Goal: Task Accomplishment & Management: Manage account settings

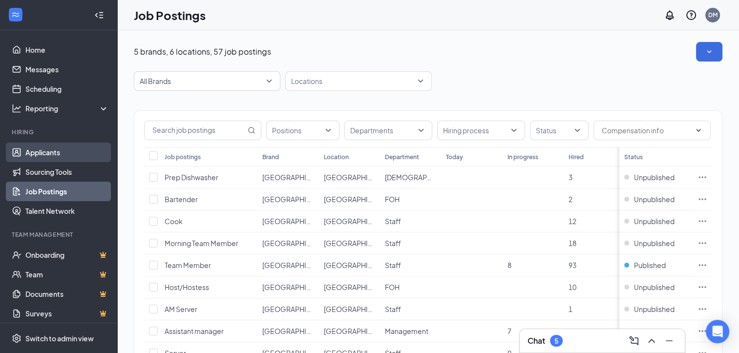
click at [43, 154] on link "Applicants" at bounding box center [67, 153] width 84 height 20
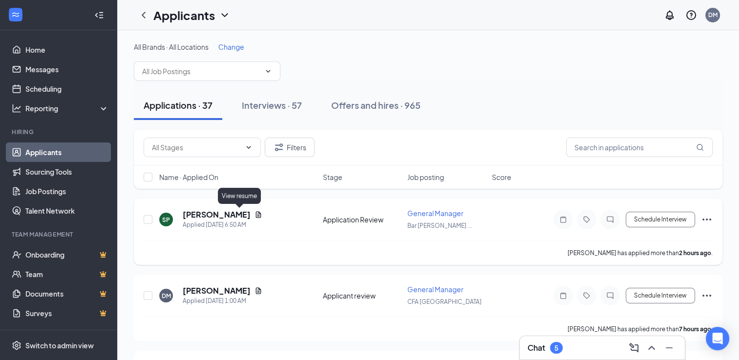
click at [254, 214] on icon "Document" at bounding box center [258, 215] width 8 height 8
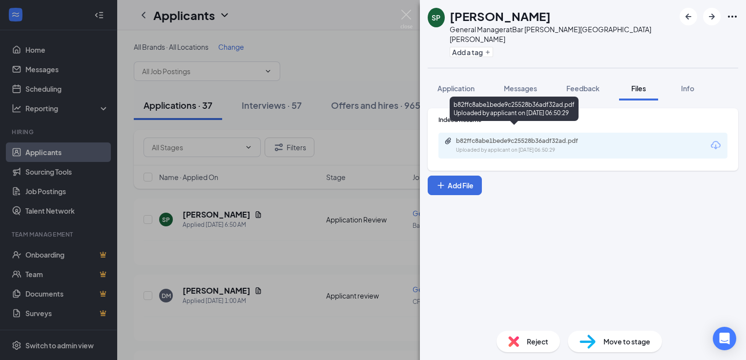
click at [524, 137] on div "b82ffc8abe1bede9c25528b36adf32ad.pdf" at bounding box center [524, 141] width 137 height 8
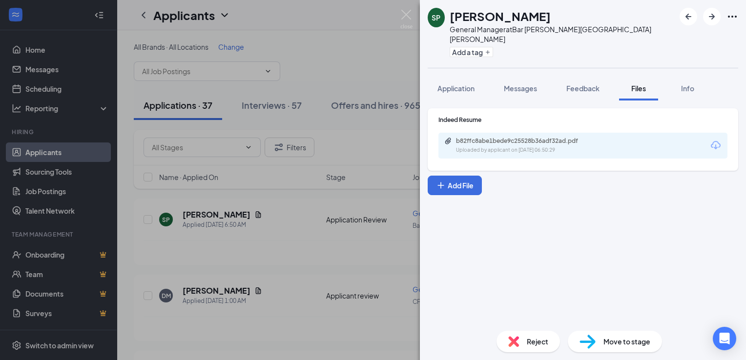
click at [530, 345] on span "Reject" at bounding box center [537, 341] width 21 height 11
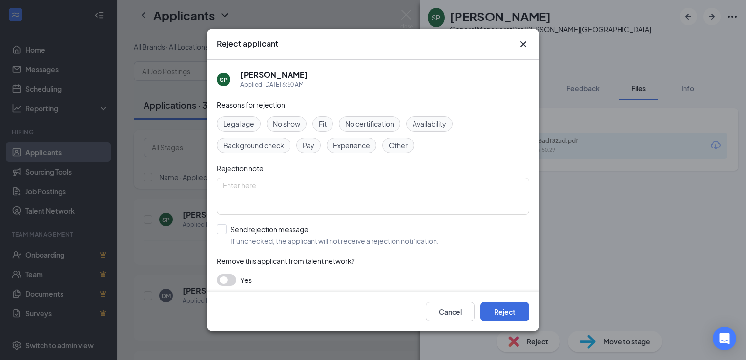
click at [347, 149] on span "Experience" at bounding box center [351, 145] width 37 height 11
click at [498, 318] on button "Reject" at bounding box center [505, 312] width 49 height 20
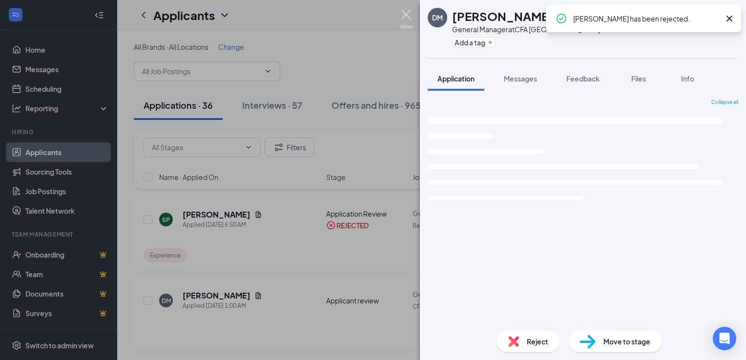
click at [407, 16] on img at bounding box center [406, 19] width 12 height 19
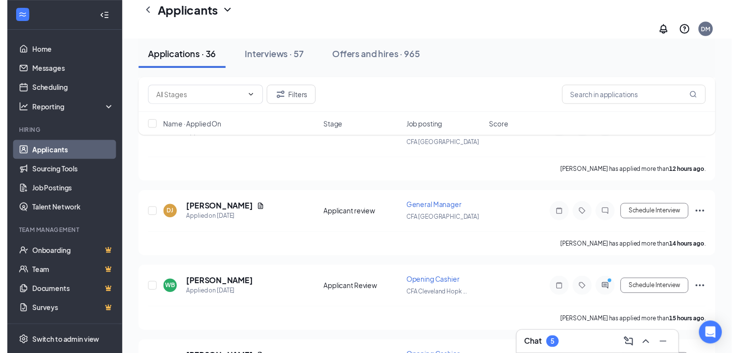
scroll to position [390, 0]
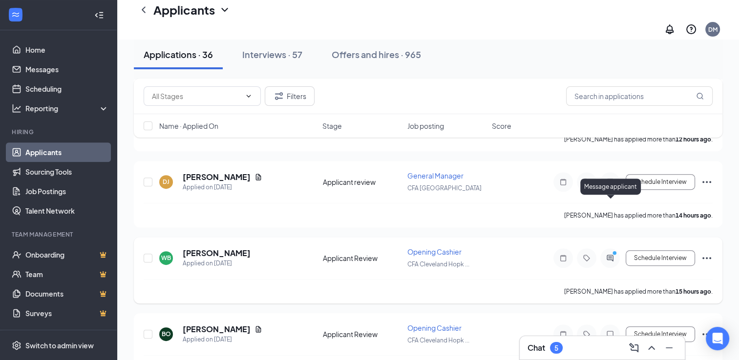
click at [611, 255] on icon "ActiveChat" at bounding box center [610, 258] width 6 height 6
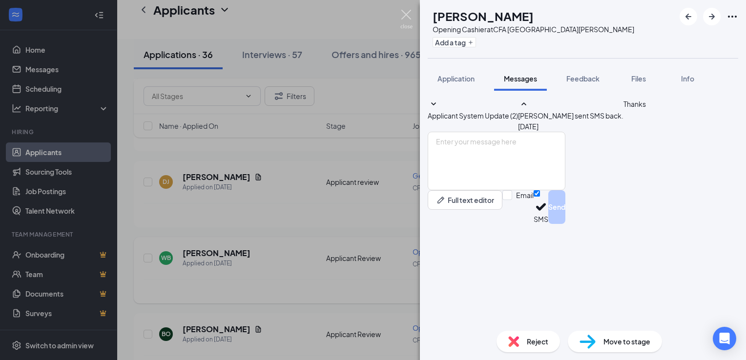
click at [412, 12] on img at bounding box center [406, 19] width 12 height 19
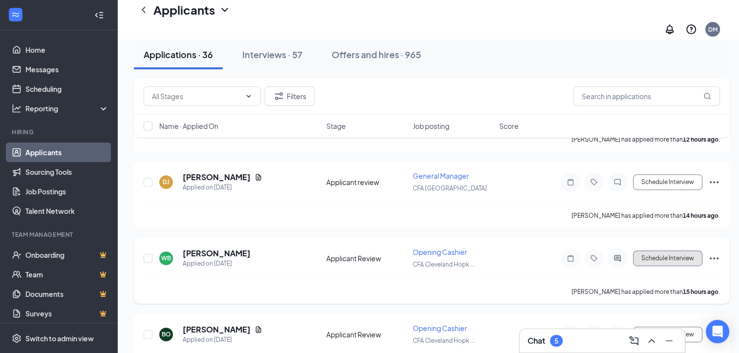
click at [685, 251] on button "Schedule Interview" at bounding box center [667, 259] width 69 height 16
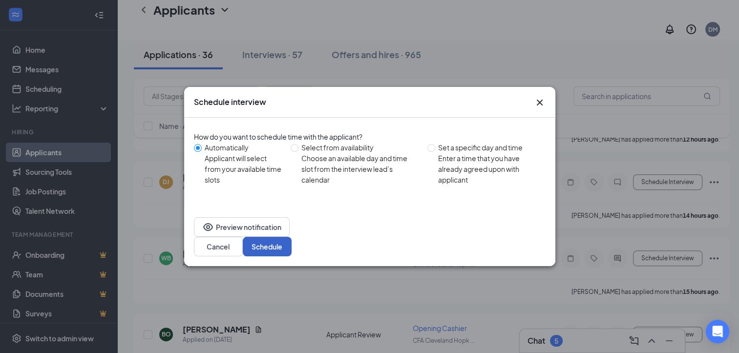
click at [292, 238] on button "Schedule" at bounding box center [267, 247] width 49 height 20
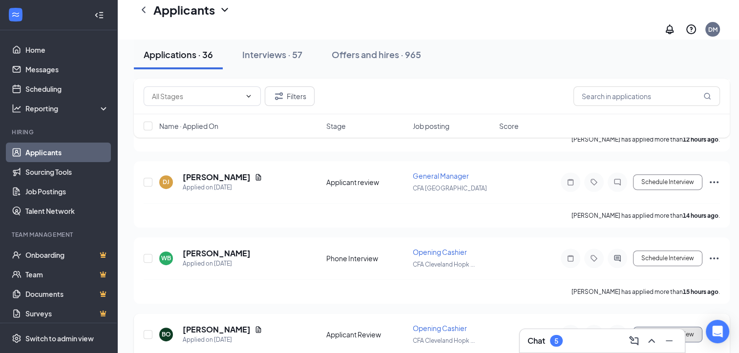
click at [668, 327] on button "Schedule Interview" at bounding box center [667, 335] width 69 height 16
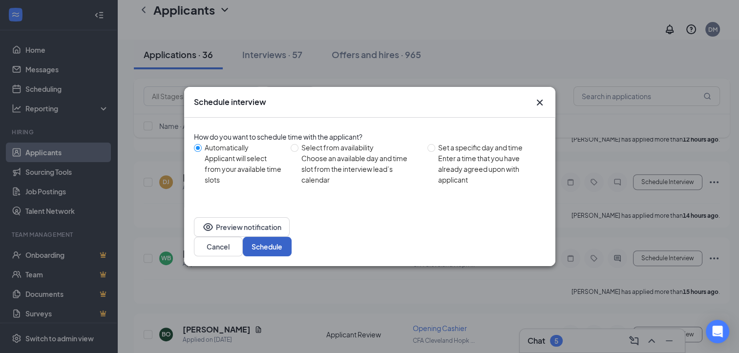
click at [292, 237] on button "Schedule" at bounding box center [267, 247] width 49 height 20
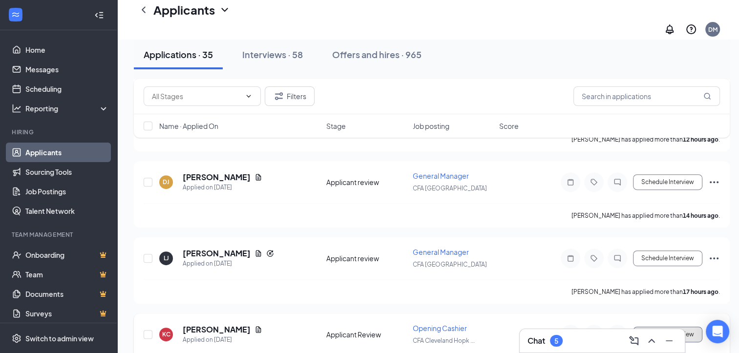
click at [667, 327] on button "Schedule Interview" at bounding box center [667, 335] width 69 height 16
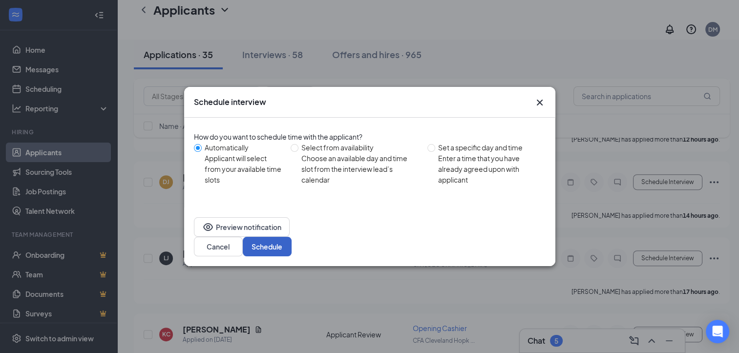
click at [292, 237] on button "Schedule" at bounding box center [267, 247] width 49 height 20
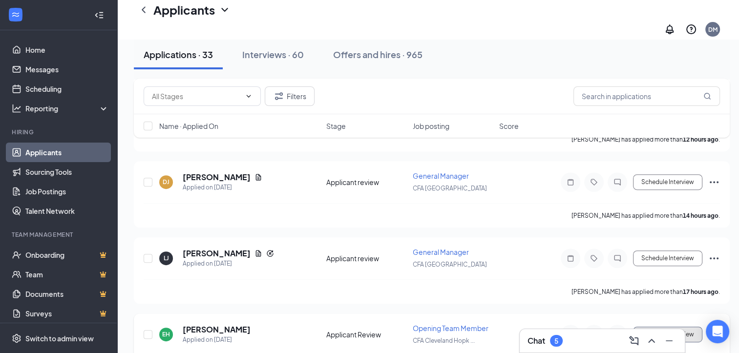
click at [662, 327] on button "Schedule Interview" at bounding box center [667, 335] width 69 height 16
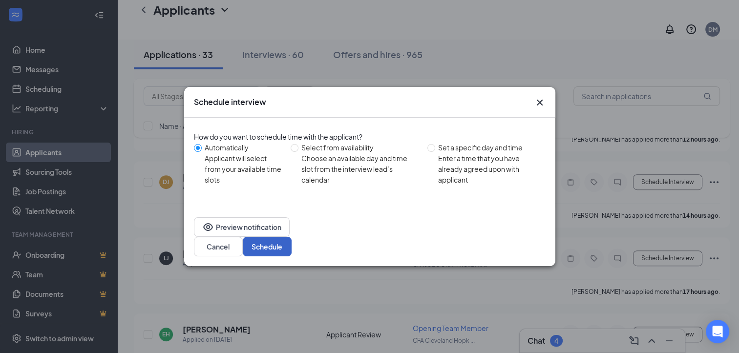
click at [292, 237] on button "Schedule" at bounding box center [267, 247] width 49 height 20
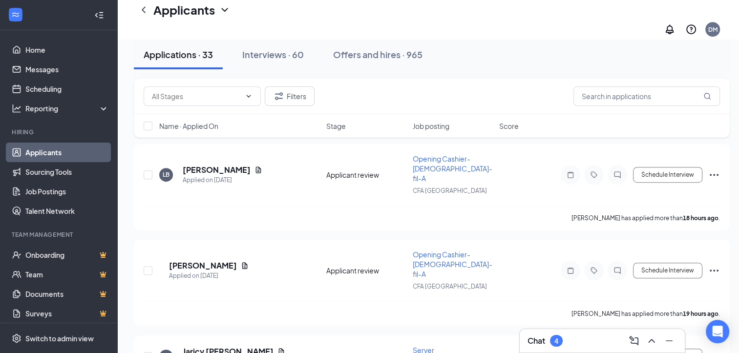
scroll to position [605, 0]
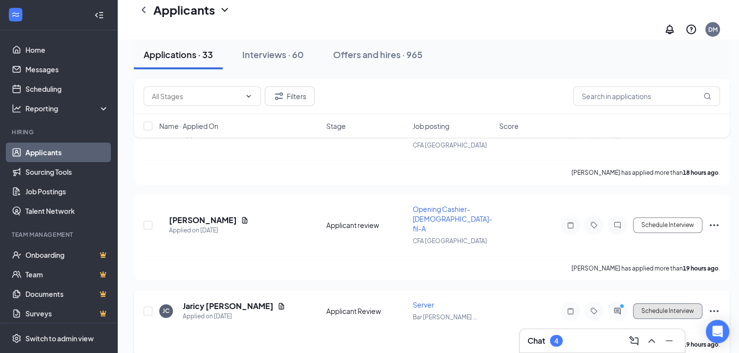
drag, startPoint x: 668, startPoint y: 237, endPoint x: 659, endPoint y: 254, distance: 18.8
click at [659, 300] on div "JC Jaricy [PERSON_NAME] Applied on [DATE] Applicant Review Server Bar [PERSON_N…" at bounding box center [432, 316] width 576 height 32
click at [616, 307] on icon "ActiveChat" at bounding box center [617, 311] width 12 height 8
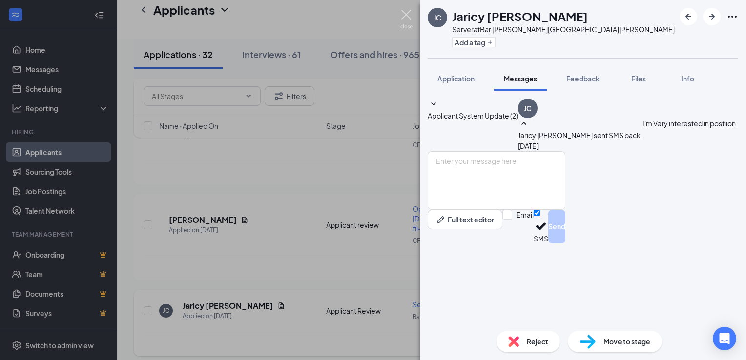
click at [406, 17] on img at bounding box center [406, 19] width 12 height 19
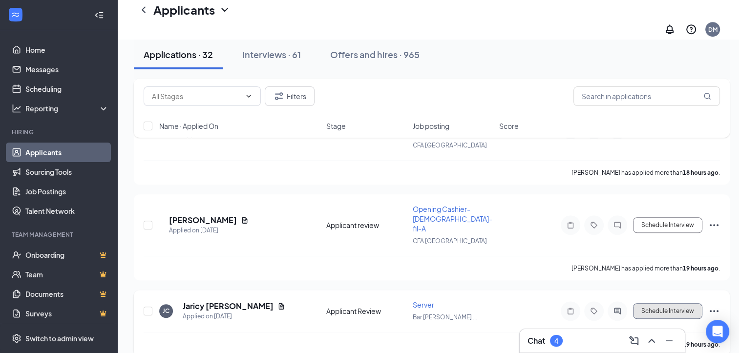
click at [675, 303] on button "Schedule Interview" at bounding box center [667, 311] width 69 height 16
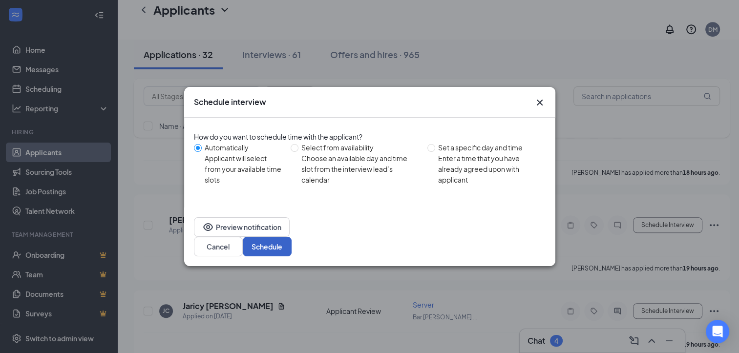
click at [292, 237] on button "Schedule" at bounding box center [267, 247] width 49 height 20
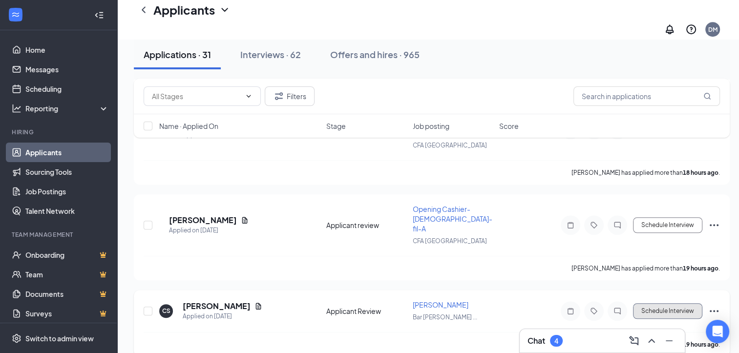
click at [666, 303] on button "Schedule Interview" at bounding box center [667, 311] width 69 height 16
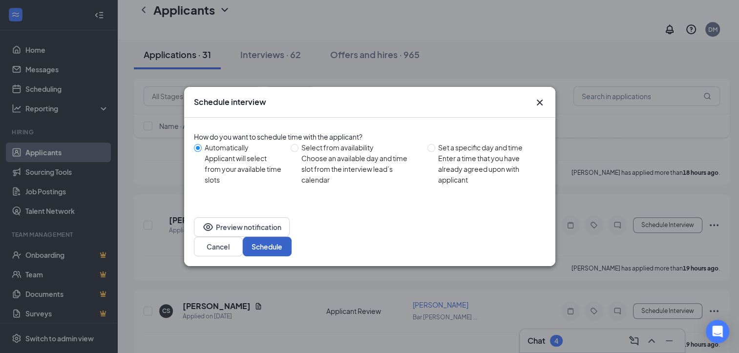
click at [292, 238] on button "Schedule" at bounding box center [267, 247] width 49 height 20
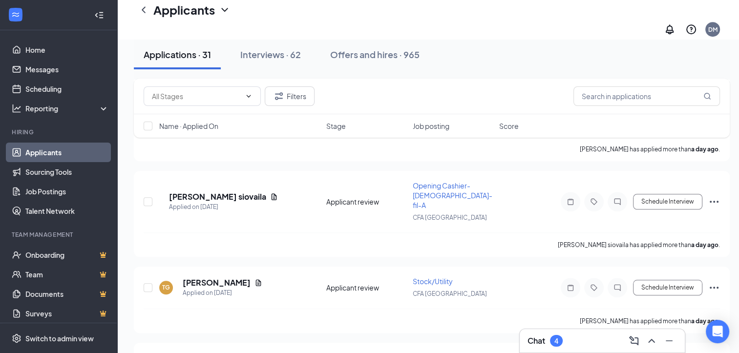
scroll to position [860, 0]
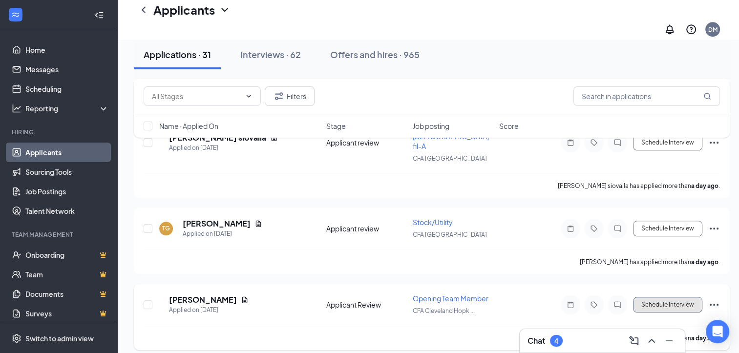
click at [668, 297] on button "Schedule Interview" at bounding box center [667, 305] width 69 height 16
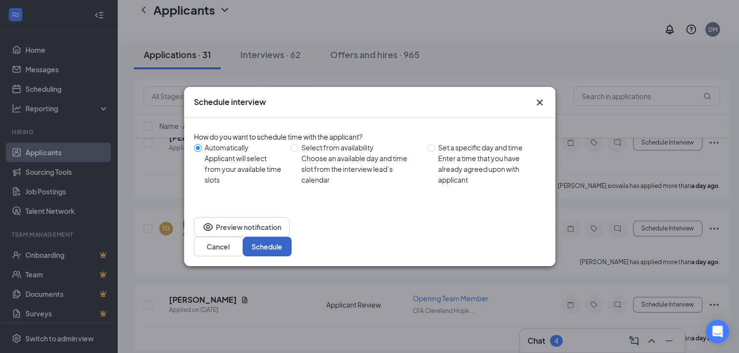
click at [292, 237] on button "Schedule" at bounding box center [267, 247] width 49 height 20
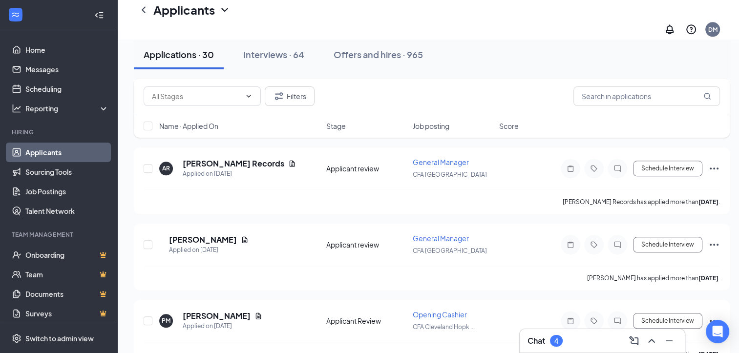
scroll to position [1015, 0]
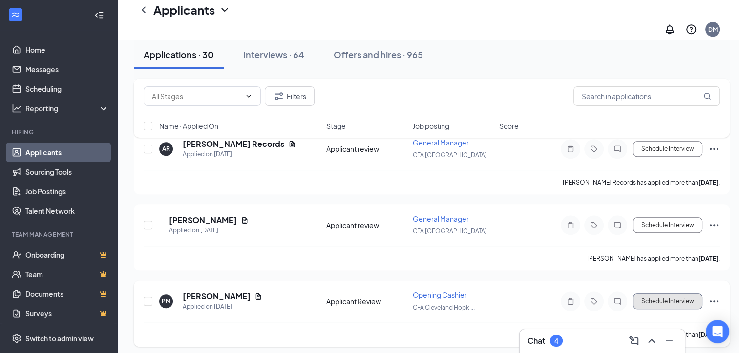
click at [660, 294] on button "Schedule Interview" at bounding box center [667, 302] width 69 height 16
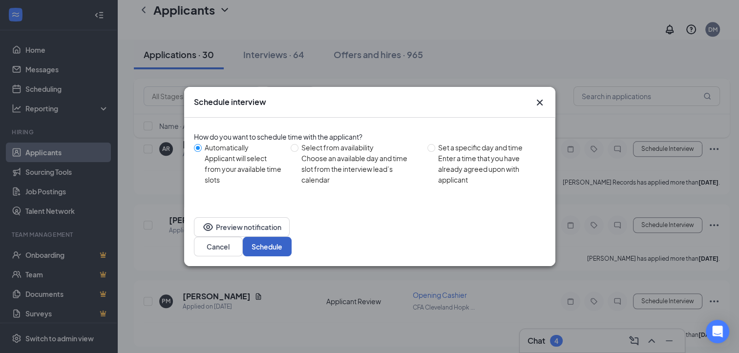
click at [292, 237] on button "Schedule" at bounding box center [267, 247] width 49 height 20
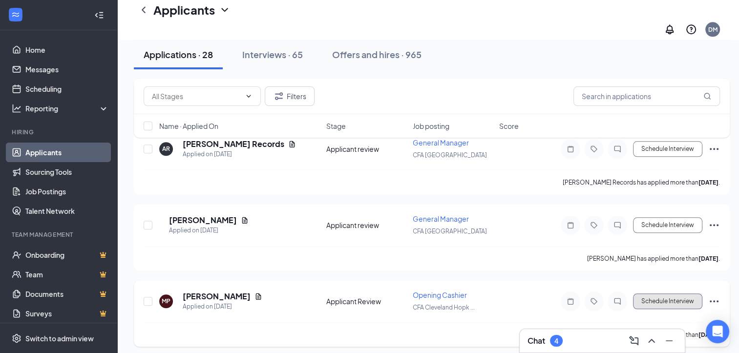
click at [679, 294] on button "Schedule Interview" at bounding box center [667, 302] width 69 height 16
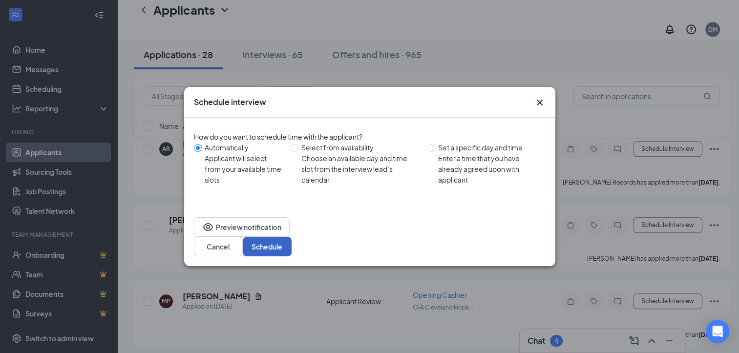
click at [292, 237] on button "Schedule" at bounding box center [267, 247] width 49 height 20
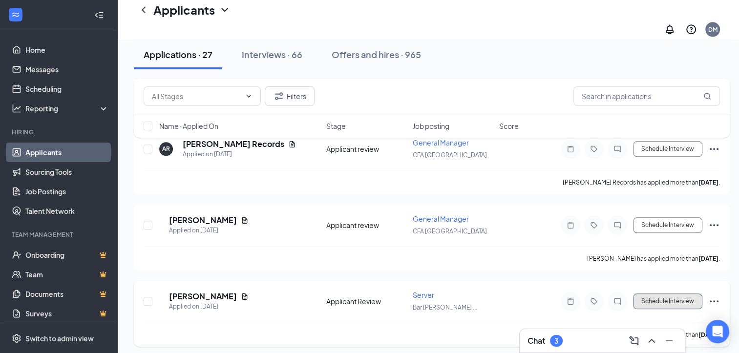
click at [655, 294] on button "Schedule Interview" at bounding box center [667, 302] width 69 height 16
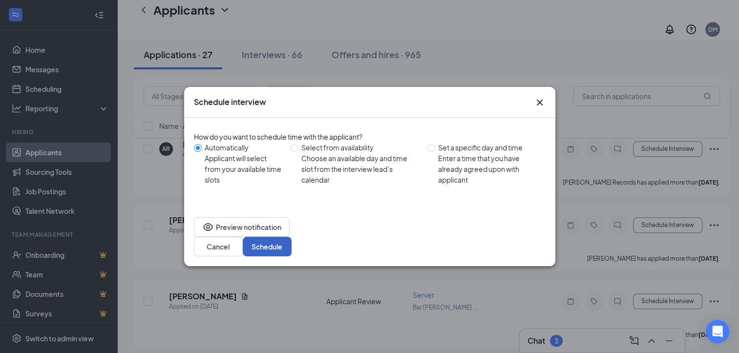
click at [292, 237] on button "Schedule" at bounding box center [267, 247] width 49 height 20
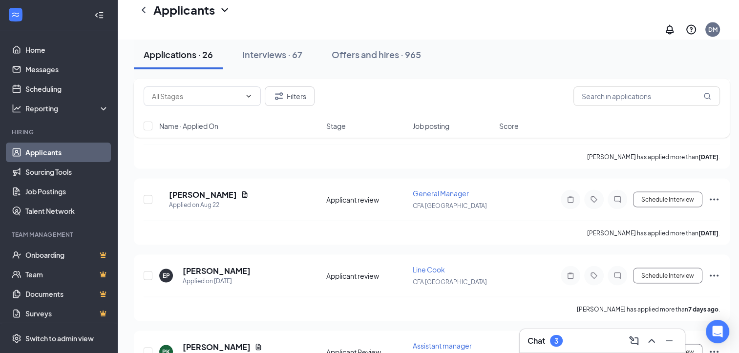
scroll to position [1830, 0]
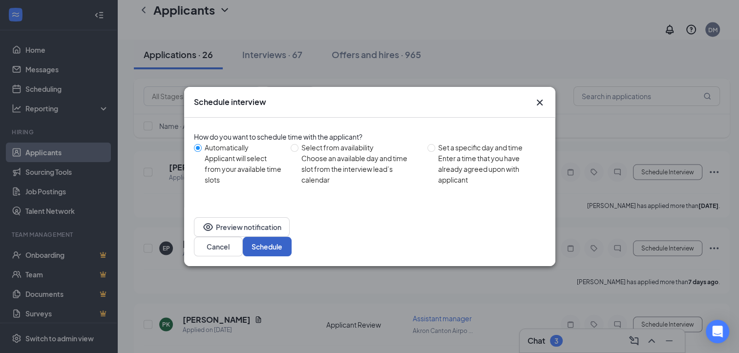
click at [292, 237] on button "Schedule" at bounding box center [267, 247] width 49 height 20
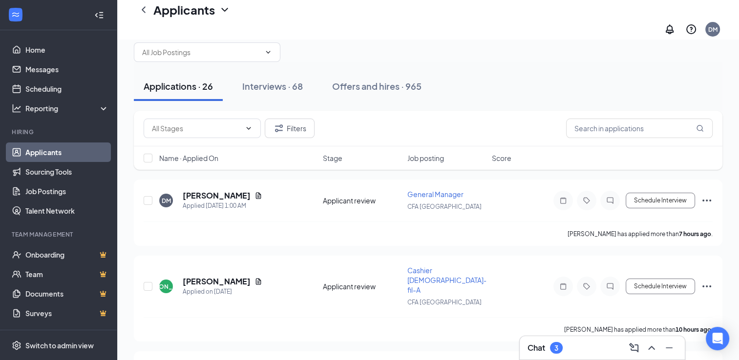
scroll to position [0, 0]
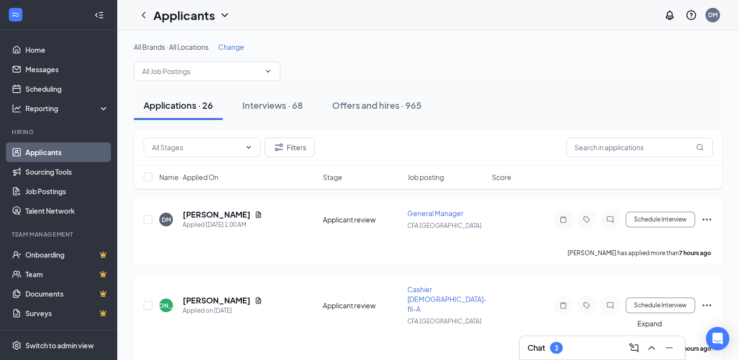
click at [654, 353] on icon "ChevronUp" at bounding box center [652, 348] width 12 height 12
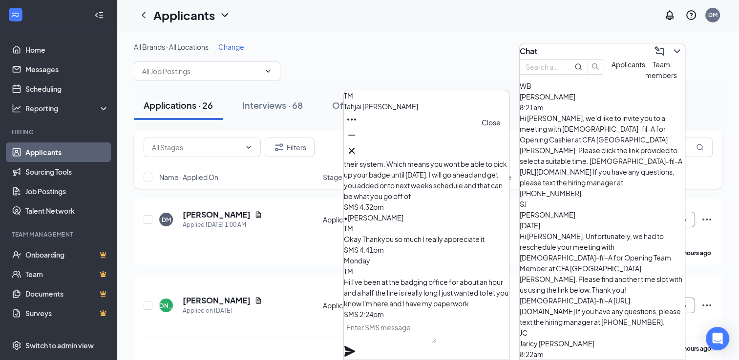
click at [357, 145] on icon "Cross" at bounding box center [352, 151] width 12 height 12
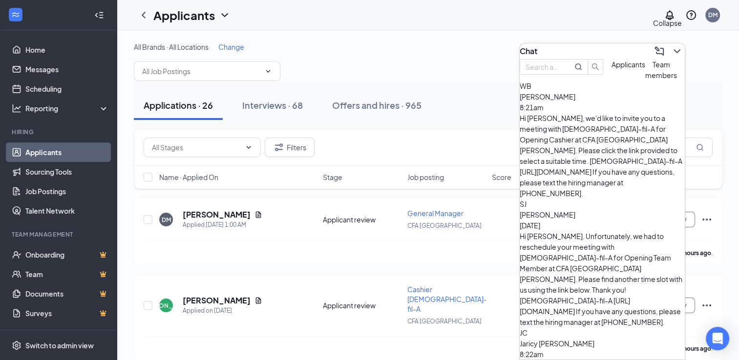
click at [671, 49] on icon "ChevronDown" at bounding box center [677, 51] width 12 height 12
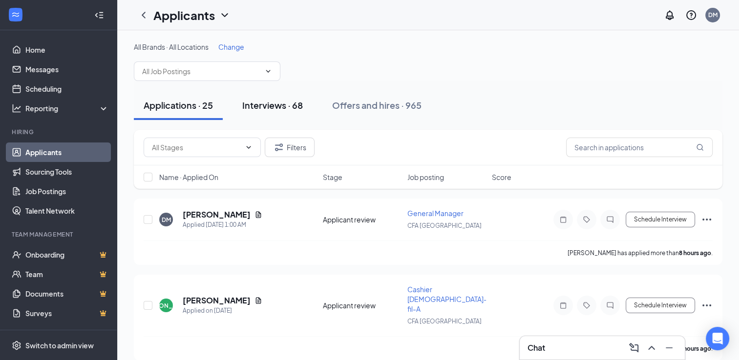
click at [285, 106] on div "Interviews · 68" at bounding box center [272, 105] width 61 height 12
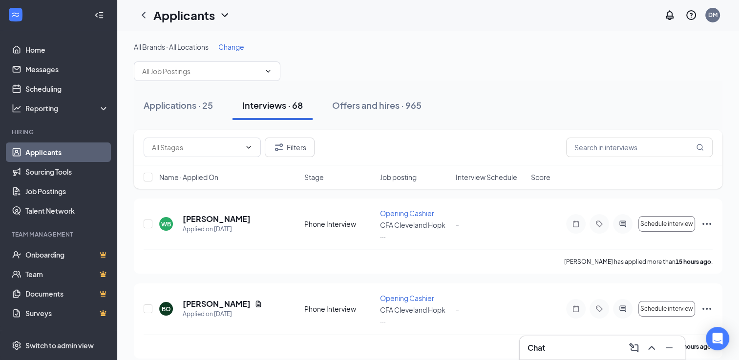
click at [425, 173] on div "Job posting" at bounding box center [415, 177] width 70 height 10
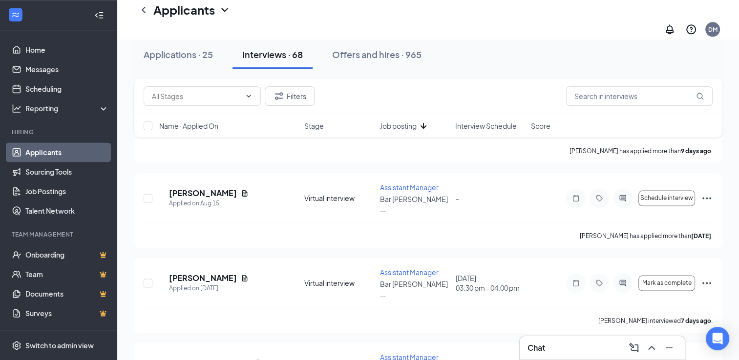
scroll to position [4946, 0]
